Goal: Task Accomplishment & Management: Manage account settings

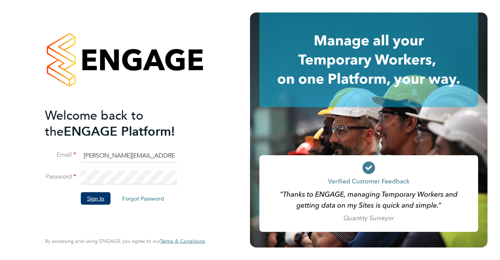
click at [99, 195] on button "Sign In" at bounding box center [96, 198] width 30 height 13
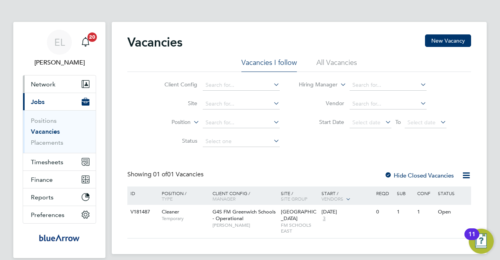
click at [54, 87] on span "Network" at bounding box center [43, 84] width 25 height 7
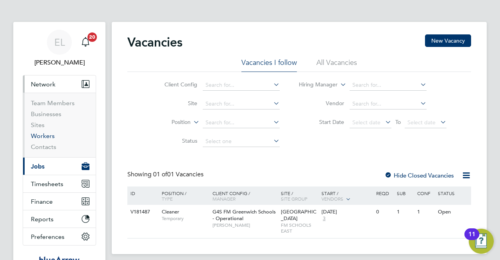
click at [47, 134] on link "Workers" at bounding box center [43, 135] width 24 height 7
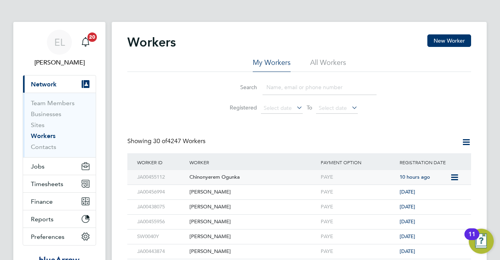
click at [202, 177] on div "Chinonyerem Ogunka" at bounding box center [253, 177] width 131 height 14
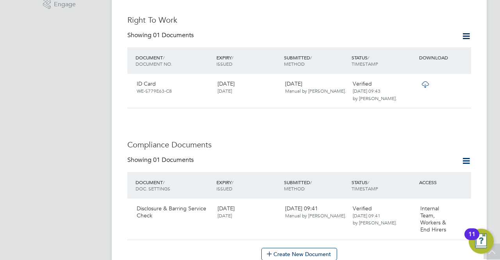
scroll to position [297, 0]
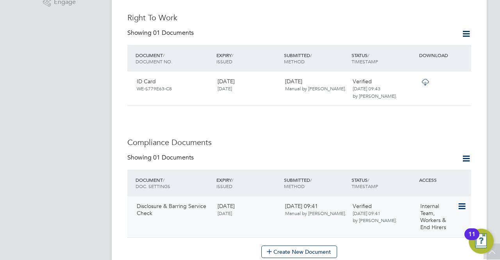
click at [460, 202] on icon at bounding box center [462, 206] width 8 height 9
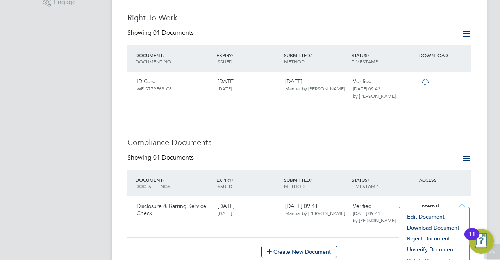
click at [491, 175] on div "EL Eric Lai Notifications 20 Applications: Current page: Network Team Members B…" at bounding box center [250, 211] width 500 height 1017
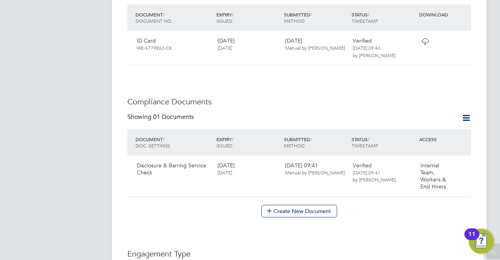
scroll to position [344, 0]
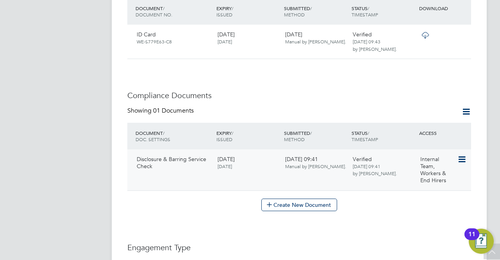
click at [464, 155] on icon at bounding box center [462, 159] width 8 height 9
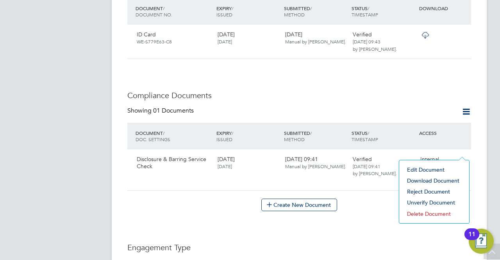
click at [451, 178] on li "Download Document" at bounding box center [434, 180] width 62 height 11
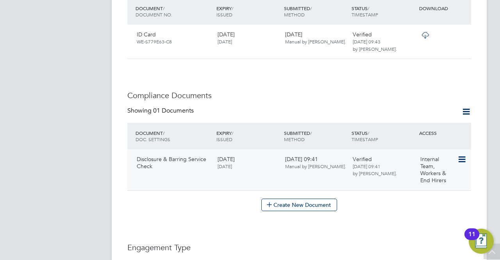
click at [459, 155] on icon at bounding box center [462, 159] width 8 height 9
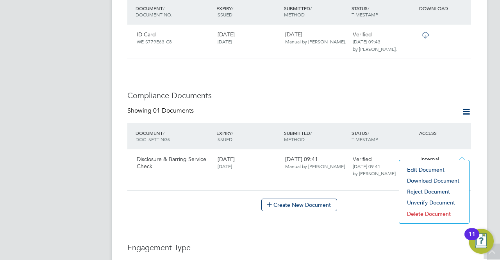
click at [430, 211] on li "Delete Document" at bounding box center [434, 213] width 62 height 11
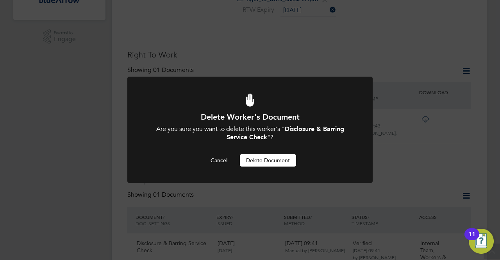
click at [255, 157] on button "Delete Document" at bounding box center [268, 160] width 56 height 13
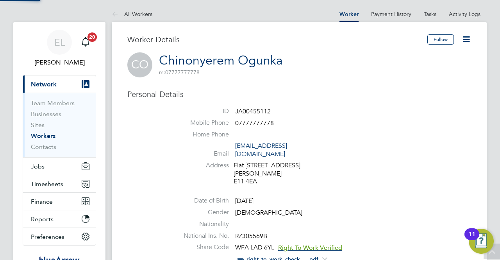
scroll to position [260, 0]
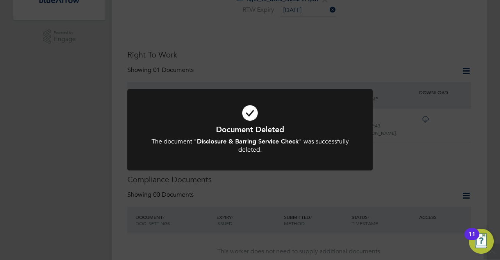
click at [269, 182] on div "Document Deleted The document " Disclosure & Barring Service Check " was succes…" at bounding box center [250, 130] width 500 height 260
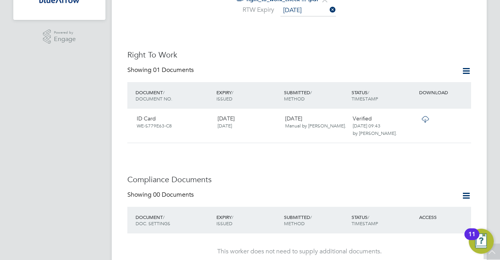
click at [464, 191] on icon at bounding box center [467, 196] width 10 height 10
click at [470, 205] on div "Document Settings" at bounding box center [442, 206] width 66 height 20
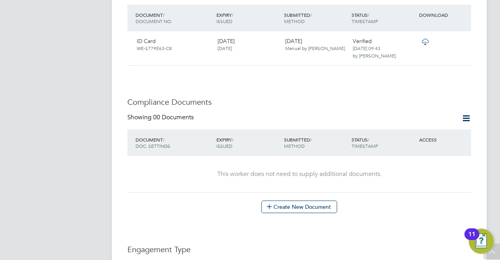
scroll to position [338, 0]
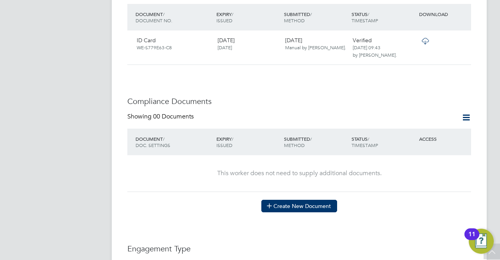
click at [323, 200] on button "Create New Document" at bounding box center [300, 206] width 76 height 13
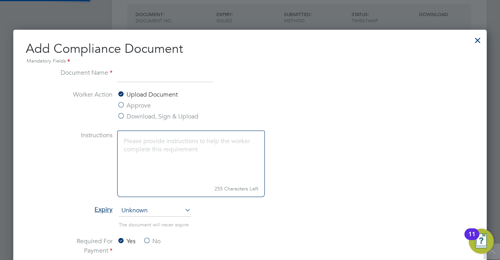
scroll to position [409, 474]
type input "Cleared Enhanced DBS"
click at [459, 147] on ng-form "Document Name Cleared Enhanced DBS Worker Action Upload Document Approve Downlo…" at bounding box center [250, 246] width 449 height 356
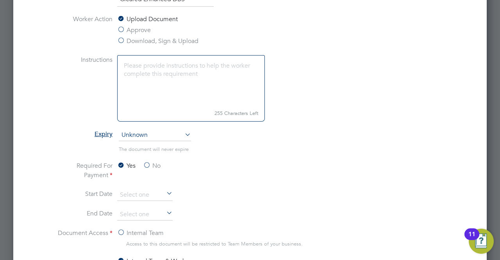
scroll to position [416, 0]
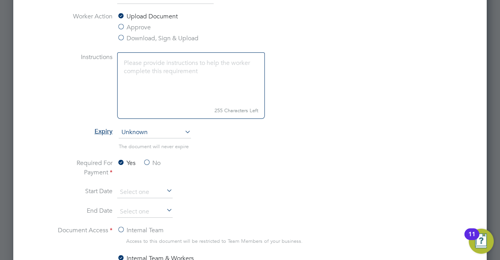
click at [357, 208] on li "End Date" at bounding box center [250, 216] width 392 height 20
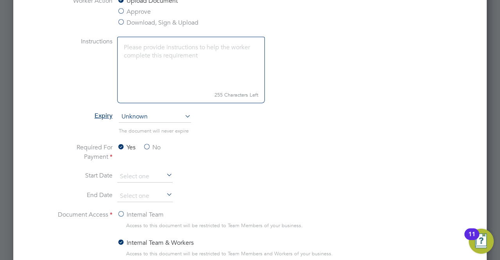
scroll to position [495, 0]
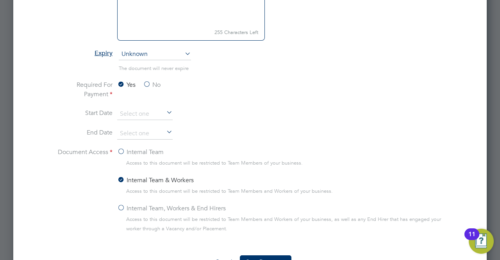
click at [119, 205] on label "Internal Team, Workers & End Hirers" at bounding box center [171, 208] width 109 height 9
click at [0, 0] on input "Internal Team, Workers & End Hirers" at bounding box center [0, 0] width 0 height 0
click at [254, 255] on button "Save Document" at bounding box center [266, 261] width 52 height 13
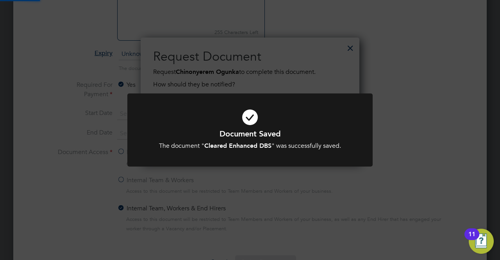
scroll to position [125, 219]
click at [369, 91] on div "Document Saved The document " Cleared Enhanced DBS " was successfully saved. Ca…" at bounding box center [250, 130] width 500 height 260
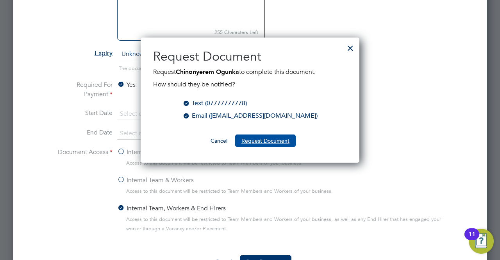
click at [253, 141] on button "Request Document" at bounding box center [265, 140] width 61 height 13
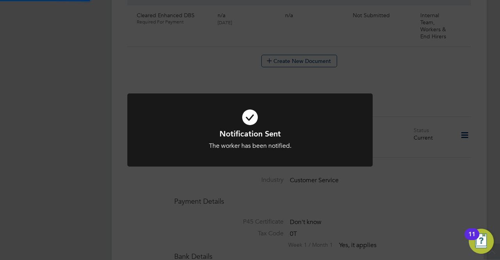
scroll to position [495, 0]
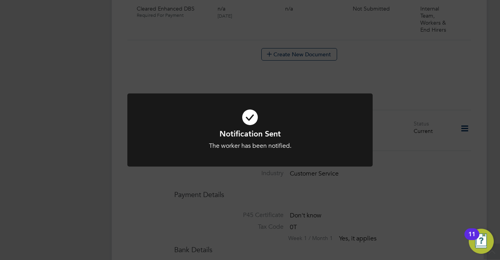
click at [461, 119] on div "Notification Sent The worker has been notified. Cancel Okay" at bounding box center [250, 130] width 500 height 260
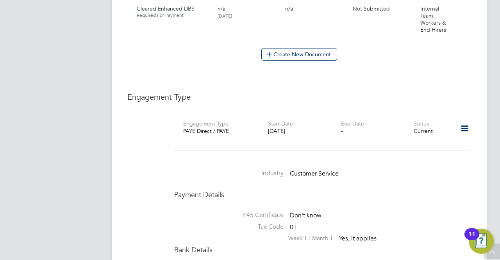
click at [461, 120] on icon at bounding box center [465, 129] width 14 height 18
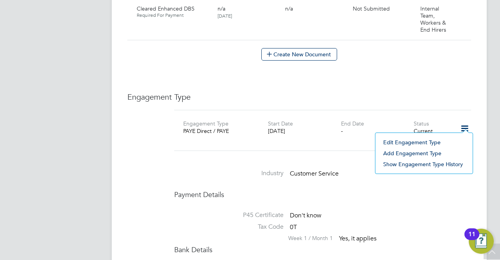
drag, startPoint x: 457, startPoint y: 35, endPoint x: 484, endPoint y: 25, distance: 28.0
click at [484, 25] on div "Worker Details Follow CO Chinonyerem Ogunka m: 07777777778 Personal Details ID …" at bounding box center [299, 18] width 375 height 982
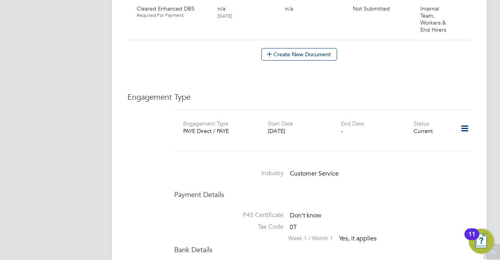
click at [484, 25] on div "Worker Details Follow CO Chinonyerem Ogunka m: 07777777778 Personal Details ID …" at bounding box center [299, 18] width 375 height 982
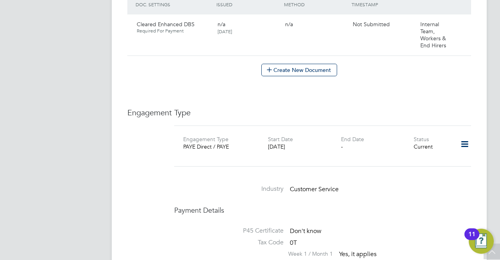
scroll to position [432, 0]
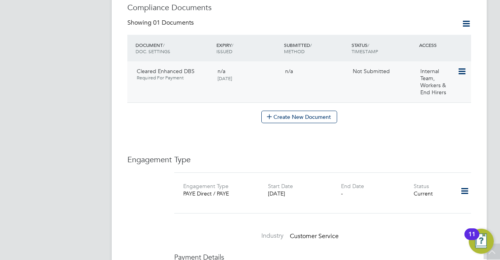
click at [461, 67] on icon at bounding box center [462, 71] width 8 height 9
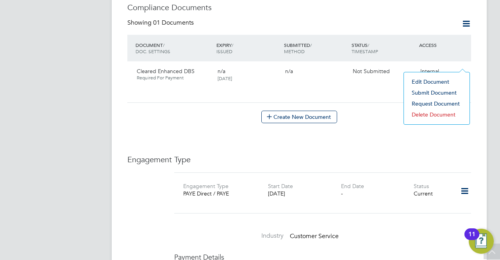
click at [441, 81] on li "Edit Document" at bounding box center [437, 81] width 58 height 11
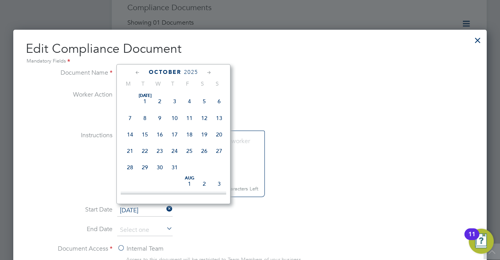
scroll to position [218, 0]
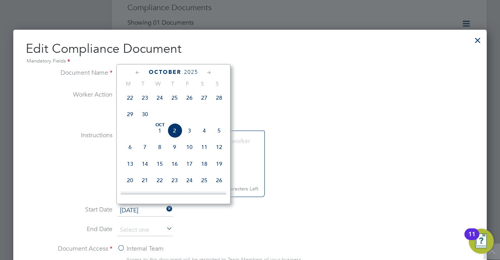
click at [123, 208] on input "02 Oct 2025" at bounding box center [145, 211] width 56 height 12
click at [140, 73] on icon at bounding box center [137, 72] width 7 height 9
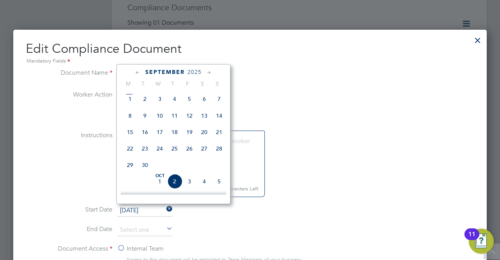
click at [160, 116] on span "10" at bounding box center [159, 115] width 15 height 15
type input "10 Sep 2025"
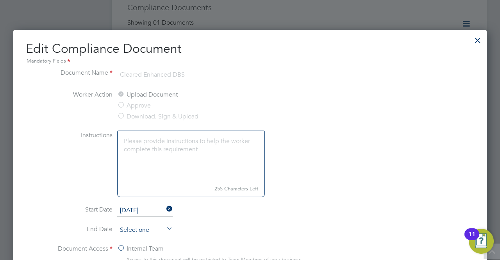
scroll to position [218, 0]
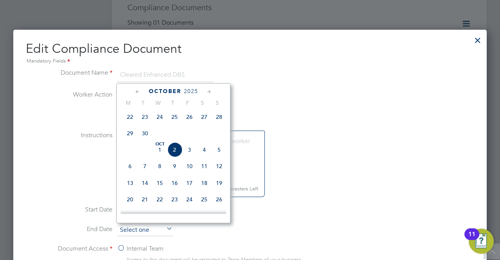
click at [143, 225] on input at bounding box center [145, 230] width 56 height 12
click at [189, 91] on span "2025" at bounding box center [191, 91] width 14 height 7
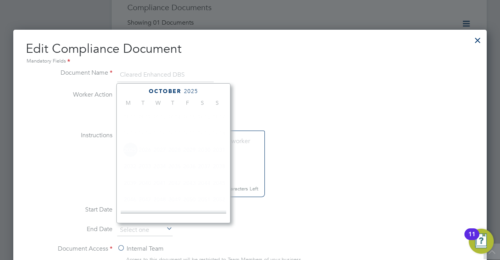
scroll to position [204, 0]
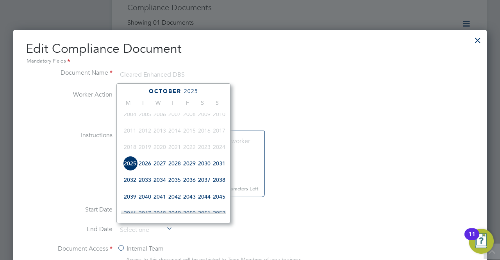
click at [160, 167] on span "2027" at bounding box center [159, 163] width 15 height 15
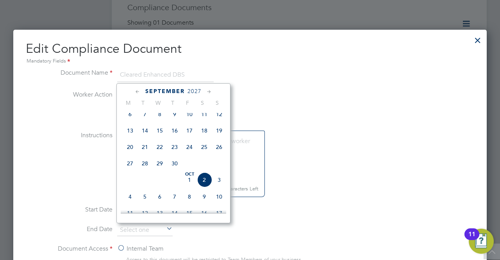
click at [174, 114] on span "9" at bounding box center [174, 114] width 15 height 15
type input "09 Sep 2027"
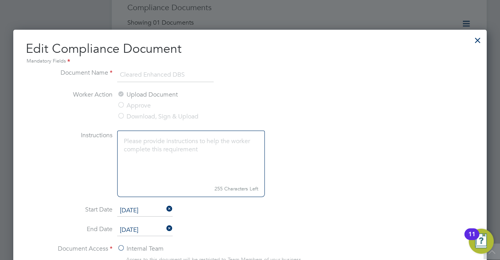
click at [403, 193] on li "Instructions 255 Characters Left" at bounding box center [250, 168] width 392 height 74
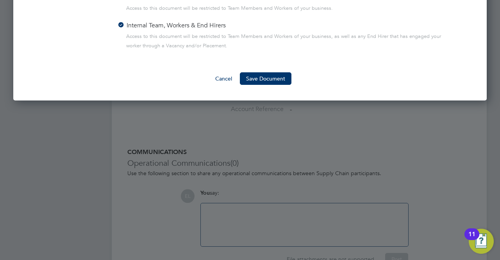
scroll to position [713, 0]
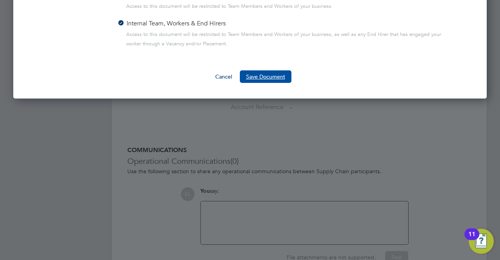
click at [281, 71] on button "Save Document" at bounding box center [266, 76] width 52 height 13
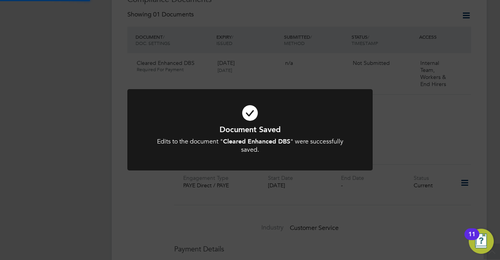
scroll to position [432, 0]
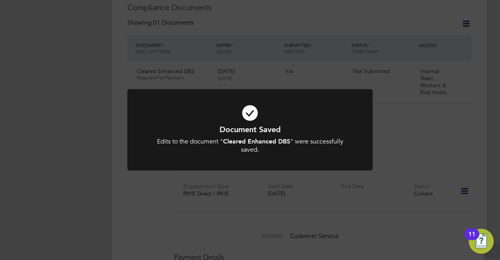
click at [458, 149] on div "Document Saved Edits to the document " Cleared Enhanced DBS " were successfully…" at bounding box center [250, 130] width 500 height 260
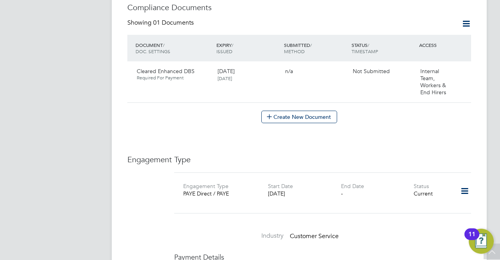
click at [467, 182] on icon at bounding box center [465, 191] width 14 height 18
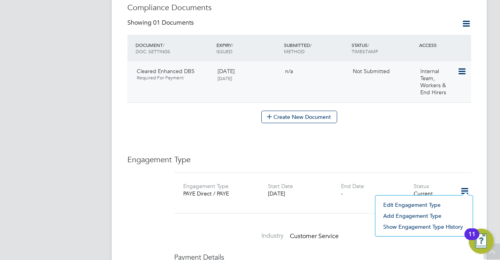
click at [460, 67] on icon at bounding box center [462, 71] width 8 height 9
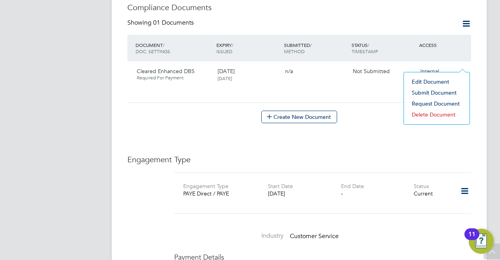
click at [442, 93] on li "Submit Document" at bounding box center [437, 92] width 58 height 11
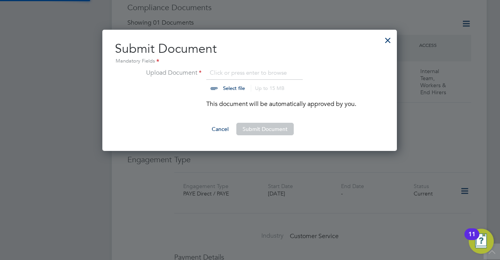
scroll to position [121, 296]
click at [238, 84] on input "file" at bounding box center [241, 79] width 123 height 23
type input "C:\fakepath\CHINONYEREM DBS.pdf"
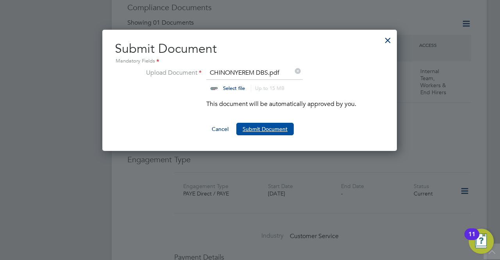
click at [257, 129] on button "Submit Document" at bounding box center [265, 129] width 57 height 13
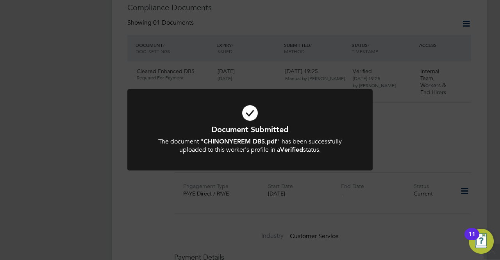
click at [416, 137] on div "Document Submitted The document " CHINONYEREM DBS.pdf " has been successfully u…" at bounding box center [250, 130] width 500 height 260
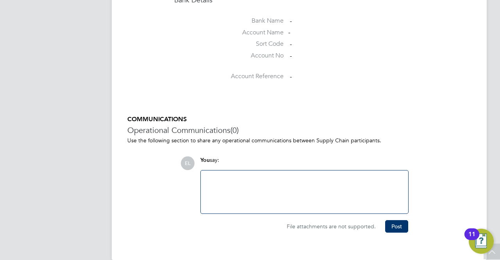
scroll to position [747, 0]
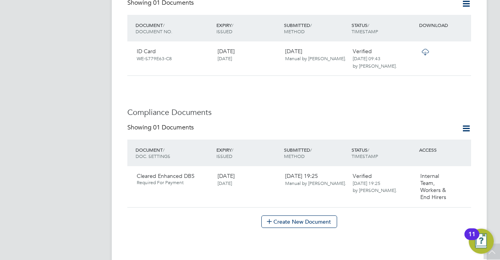
scroll to position [325, 0]
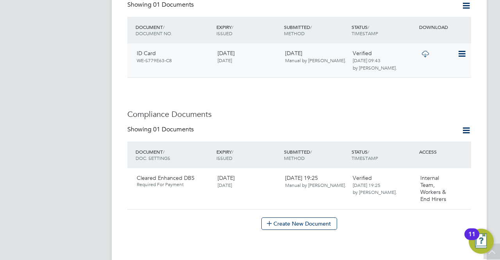
click at [461, 49] on icon at bounding box center [462, 53] width 8 height 9
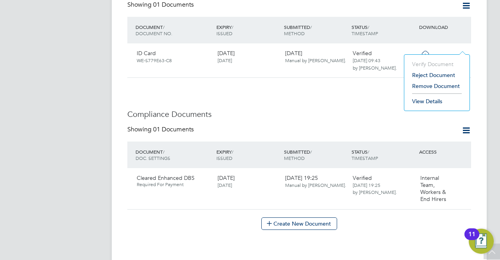
click at [425, 100] on li "View Details" at bounding box center [437, 101] width 57 height 11
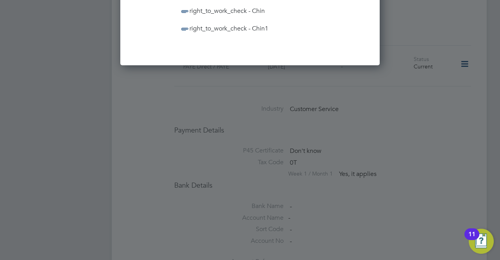
scroll to position [560, 0]
click at [253, 10] on span "right_to_work_check - Chin" at bounding box center [222, 10] width 85 height 8
click at [232, 29] on span "right_to_work_check - Chin1" at bounding box center [224, 28] width 89 height 8
click at [429, 39] on div at bounding box center [250, 130] width 500 height 260
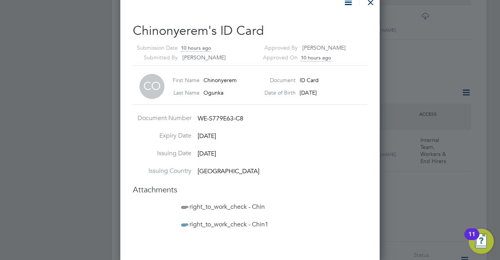
scroll to position [357, 0]
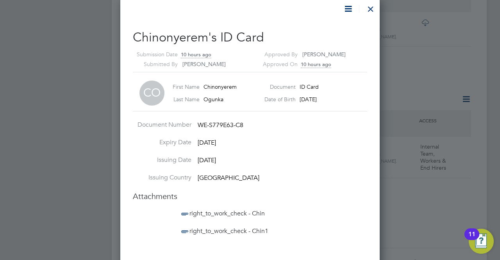
click at [345, 9] on icon at bounding box center [349, 9] width 10 height 10
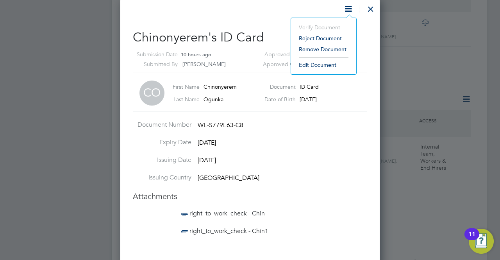
click at [323, 65] on li "Edit Document" at bounding box center [323, 64] width 57 height 11
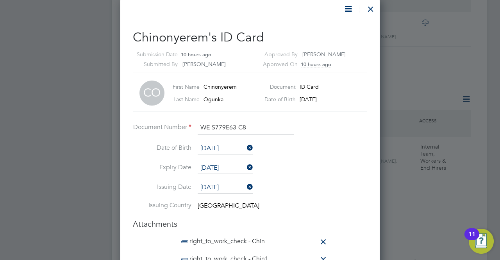
click at [322, 238] on icon at bounding box center [324, 242] width 10 height 10
click at [346, 207] on li "Issuing Country United Kingdom" at bounding box center [250, 210] width 235 height 18
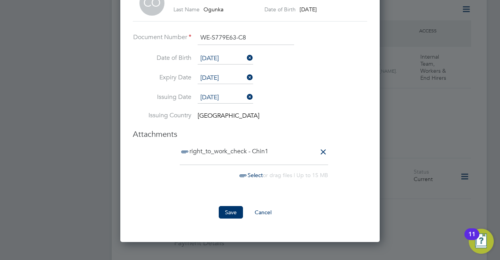
scroll to position [466, 0]
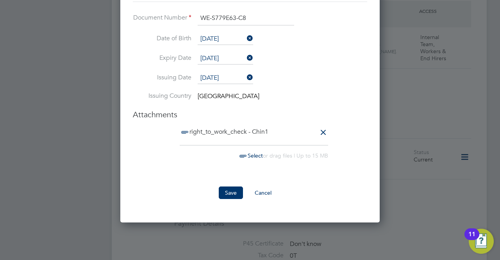
click at [257, 154] on span "Select" at bounding box center [250, 155] width 25 height 7
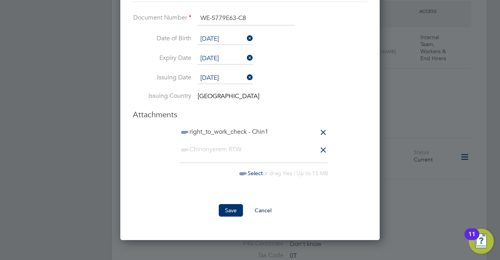
scroll to position [349, 260]
click at [235, 209] on button "Save" at bounding box center [231, 210] width 24 height 13
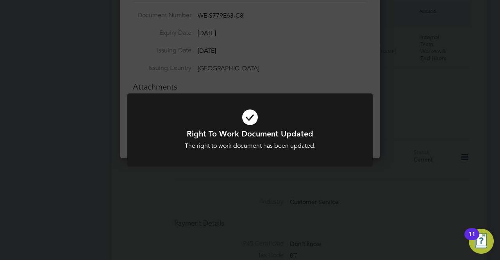
click at [411, 96] on div "Right To Work Document Updated The right to work document has been updated. Can…" at bounding box center [250, 130] width 500 height 260
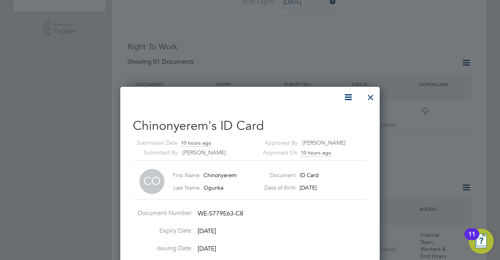
scroll to position [263, 0]
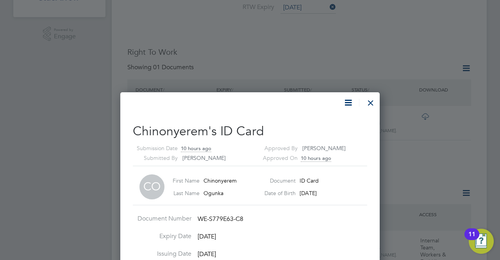
click at [374, 103] on div at bounding box center [371, 101] width 14 height 14
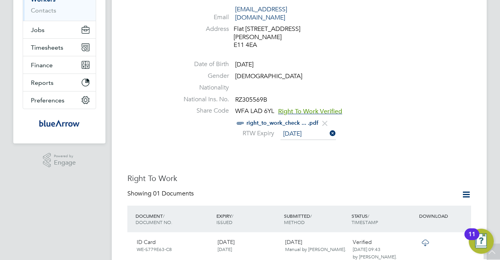
scroll to position [106, 0]
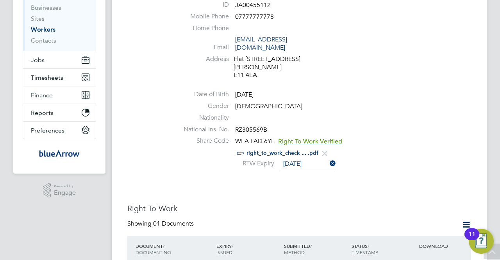
click at [292, 150] on link "right_to_work_check ... .pdf" at bounding box center [283, 153] width 72 height 7
